Goal: Navigation & Orientation: Understand site structure

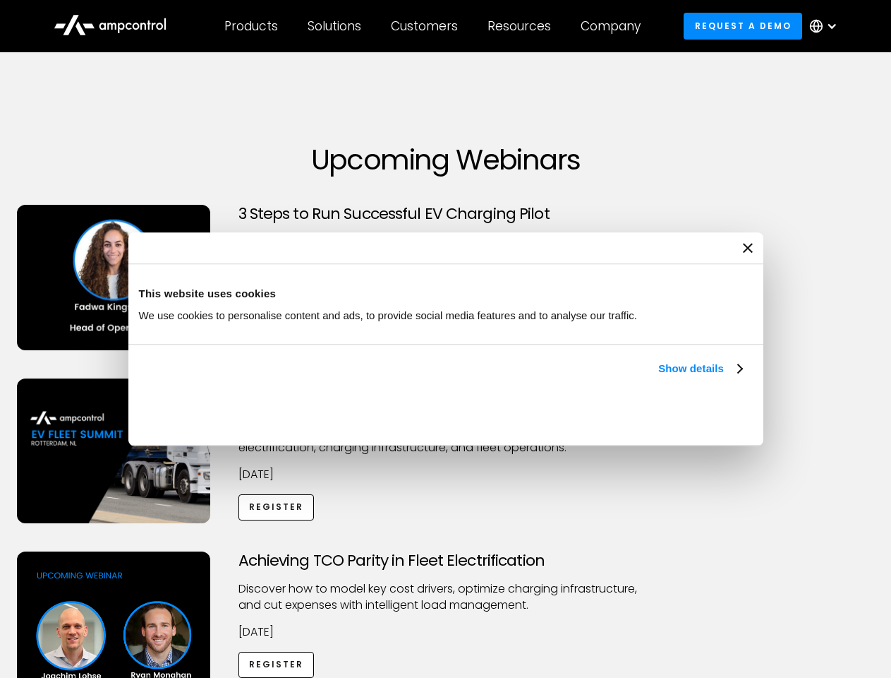
click at [658, 377] on link "Show details" at bounding box center [699, 368] width 83 height 17
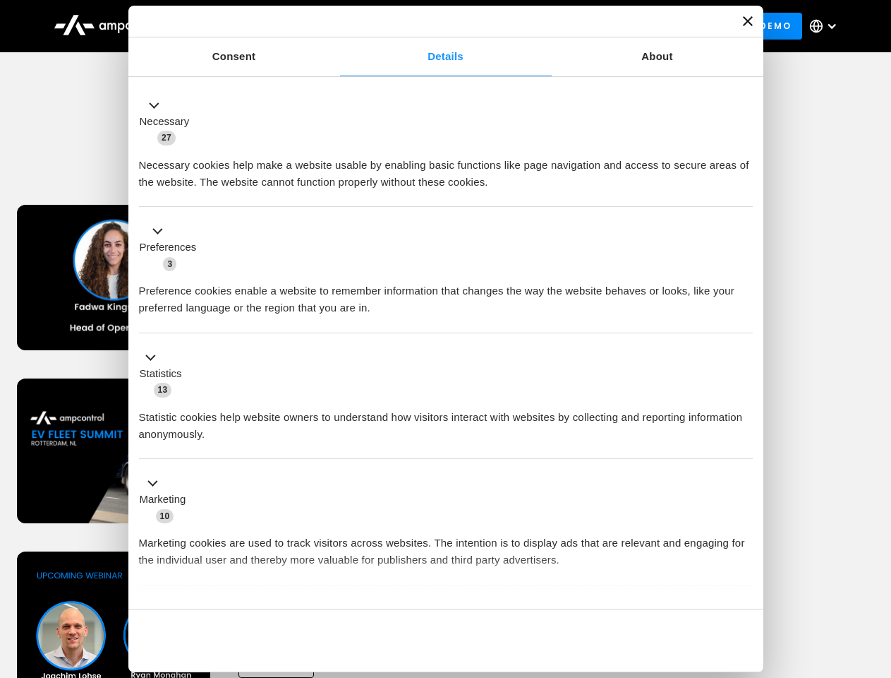
click at [744, 459] on li "Statistics 13 Statistic cookies help website owners to understand how visitors …" at bounding box center [446, 396] width 614 height 126
click at [876, 569] on div "Achieving TCO Parity in Fleet Electrification Discover how to model key cost dr…" at bounding box center [446, 662] width 886 height 222
click at [434, 26] on div "Customers" at bounding box center [424, 26] width 67 height 16
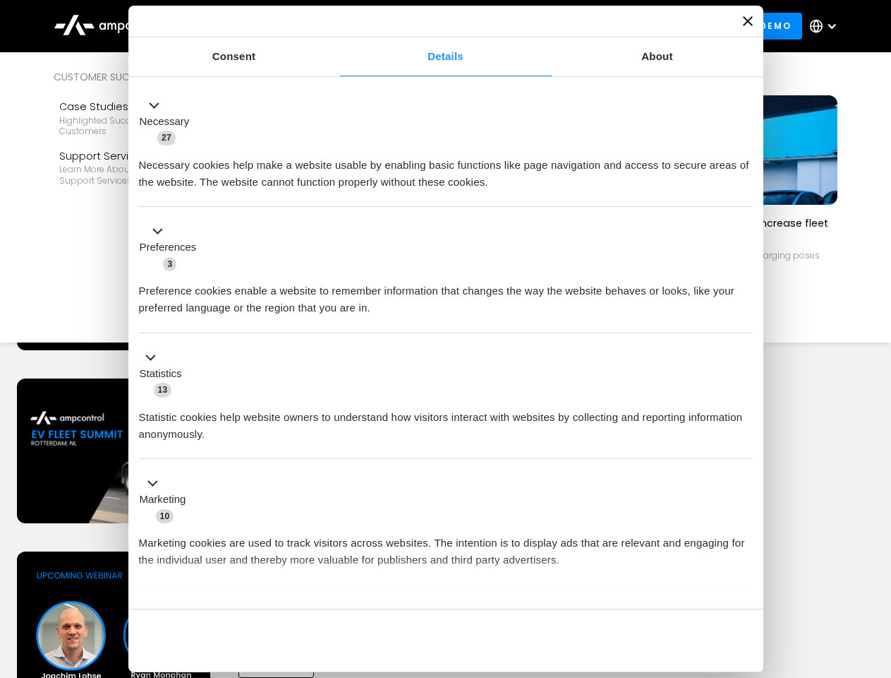
click at [251, 26] on div "Products" at bounding box center [251, 26] width 54 height 16
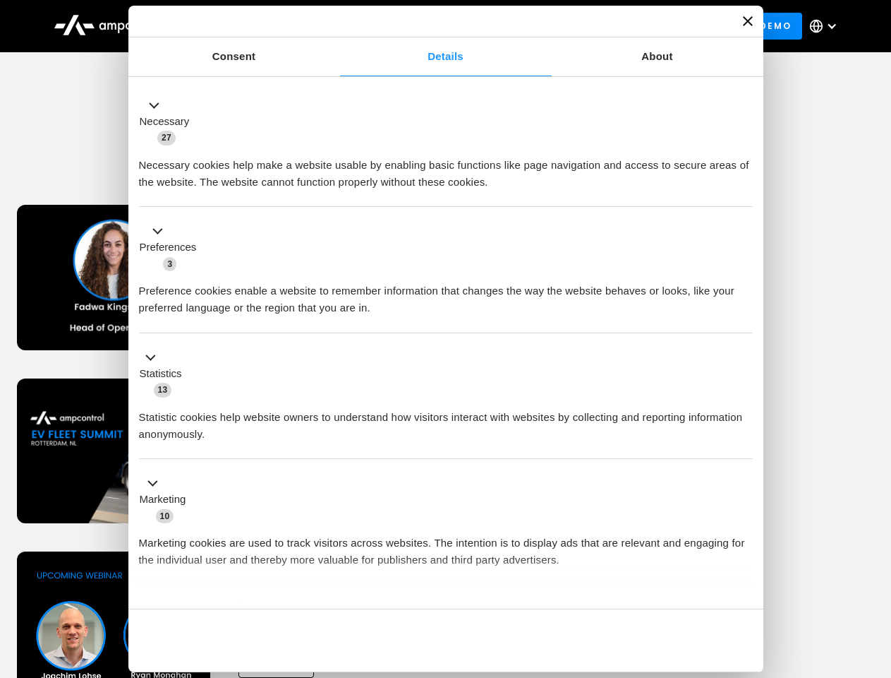
click at [335, 26] on div "Solutions" at bounding box center [335, 26] width 54 height 16
click at [427, 26] on div "Customers" at bounding box center [424, 26] width 67 height 16
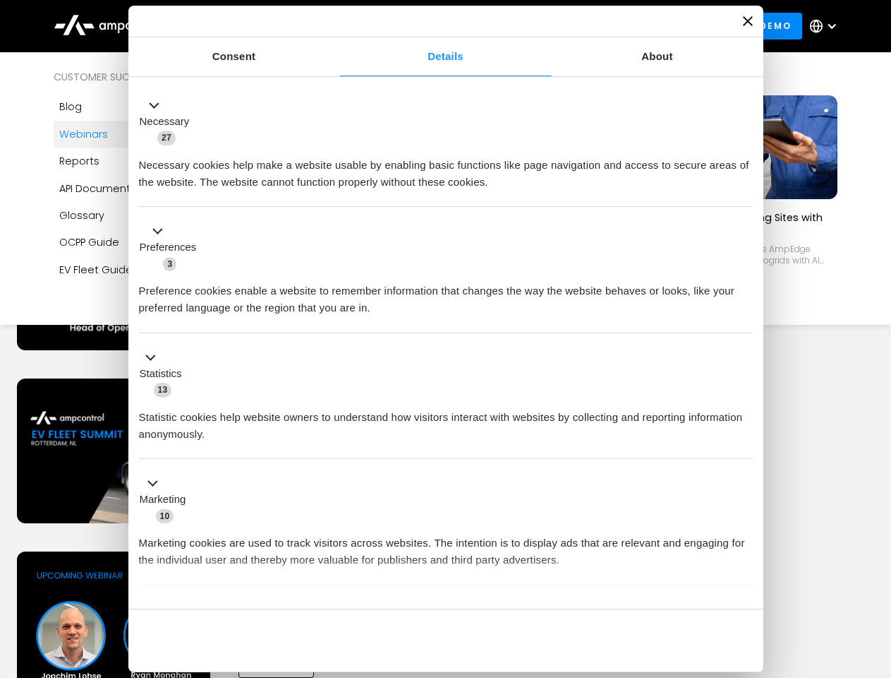
click at [522, 26] on div "Resources" at bounding box center [520, 26] width 64 height 16
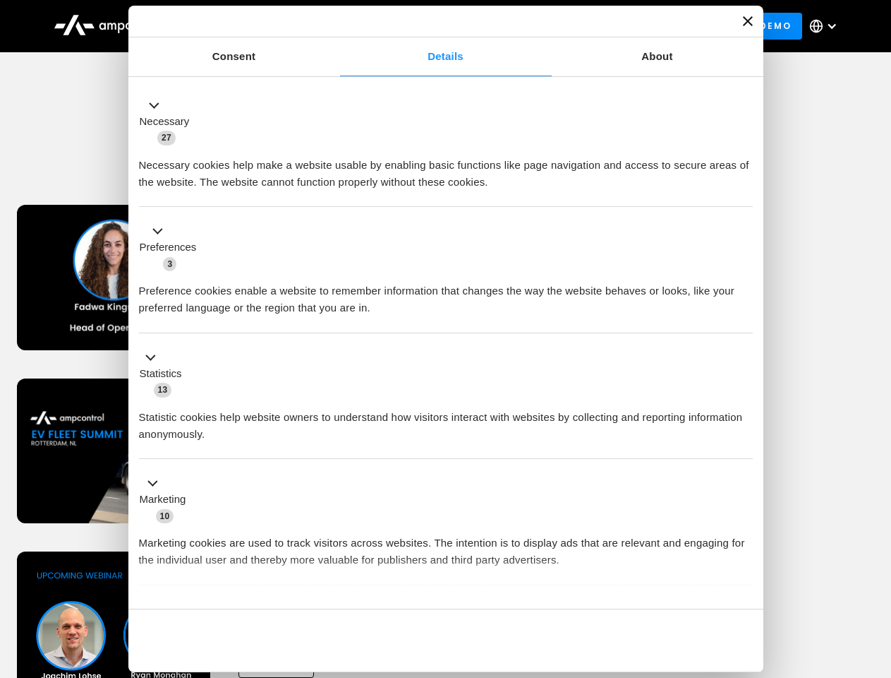
click at [615, 26] on div "Company" at bounding box center [611, 26] width 60 height 16
click at [827, 26] on div at bounding box center [831, 25] width 11 height 11
